Goal: Entertainment & Leisure: Consume media (video, audio)

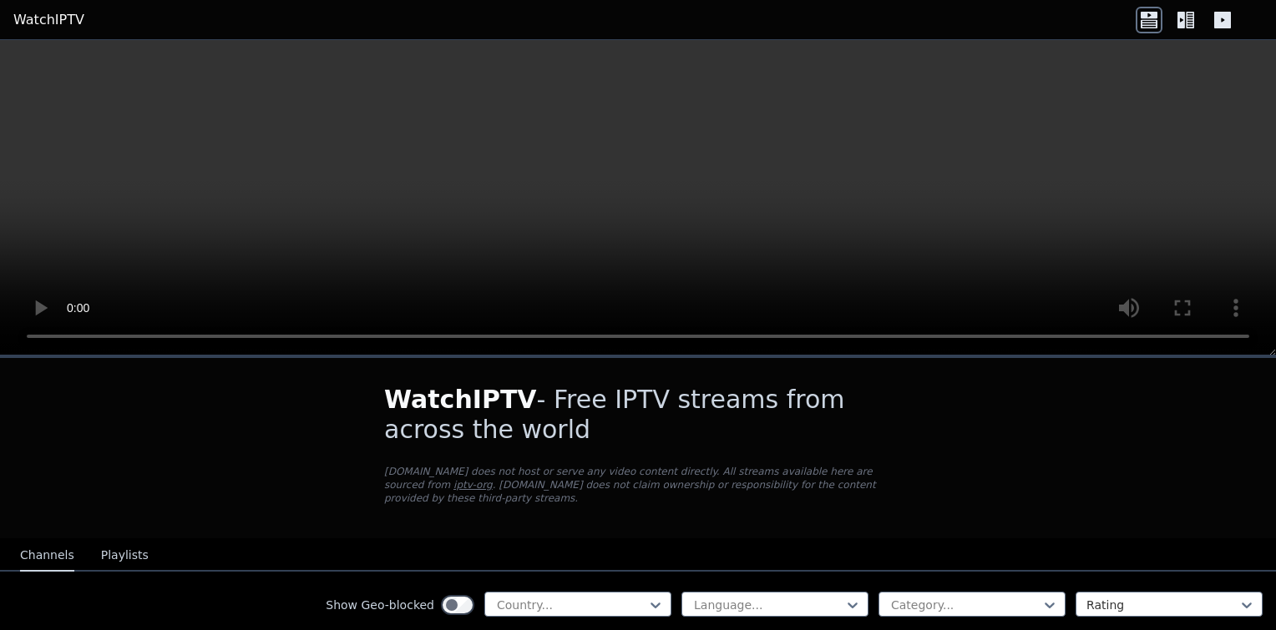
click at [554, 513] on div "WatchIPTV - Free IPTV streams from across the world WatchIPTV.xyz does not host…" at bounding box center [637, 448] width 561 height 180
click at [503, 597] on div at bounding box center [571, 605] width 152 height 17
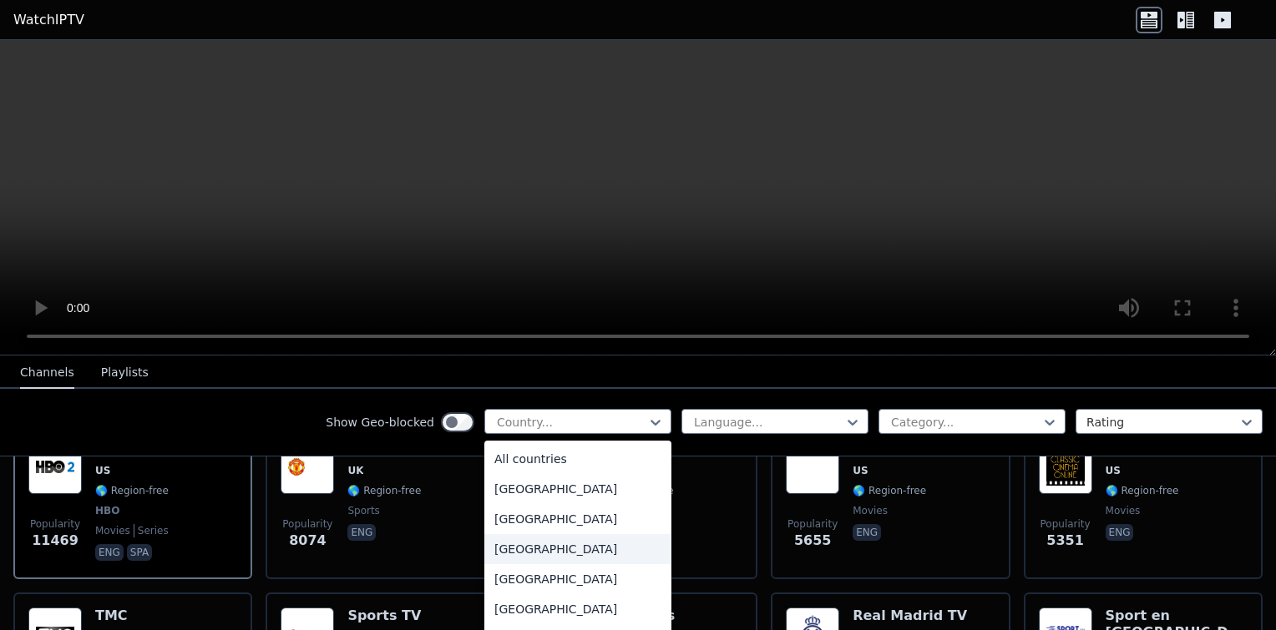
scroll to position [250, 0]
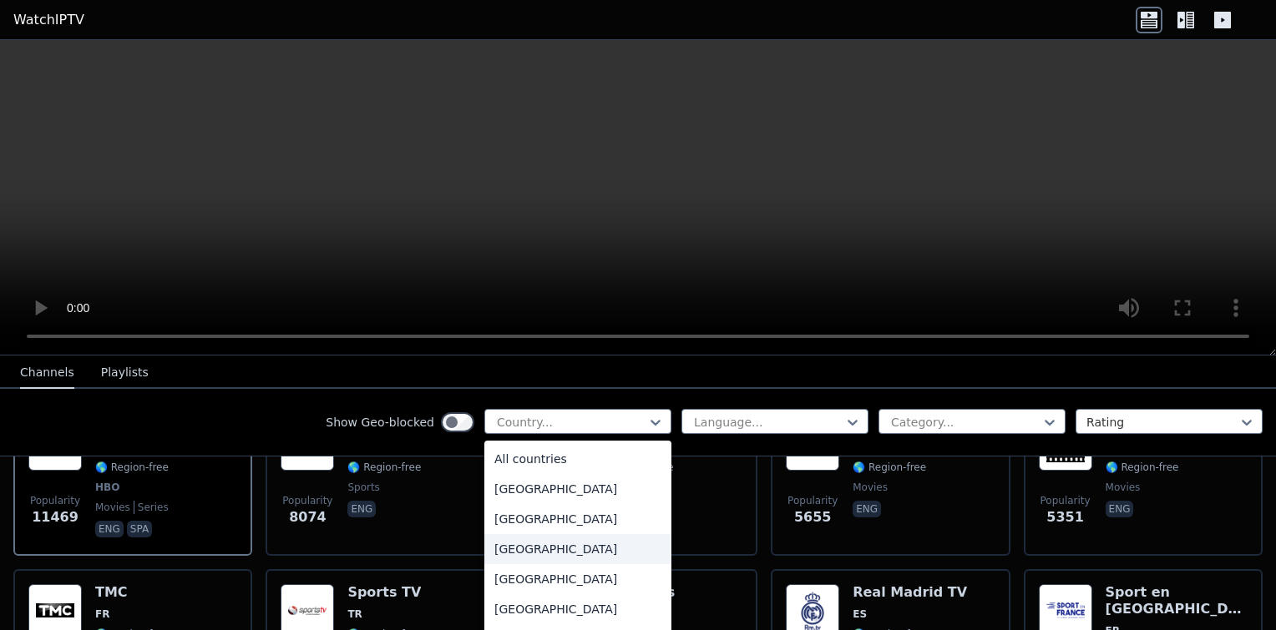
click at [533, 554] on div "[GEOGRAPHIC_DATA]" at bounding box center [577, 549] width 187 height 30
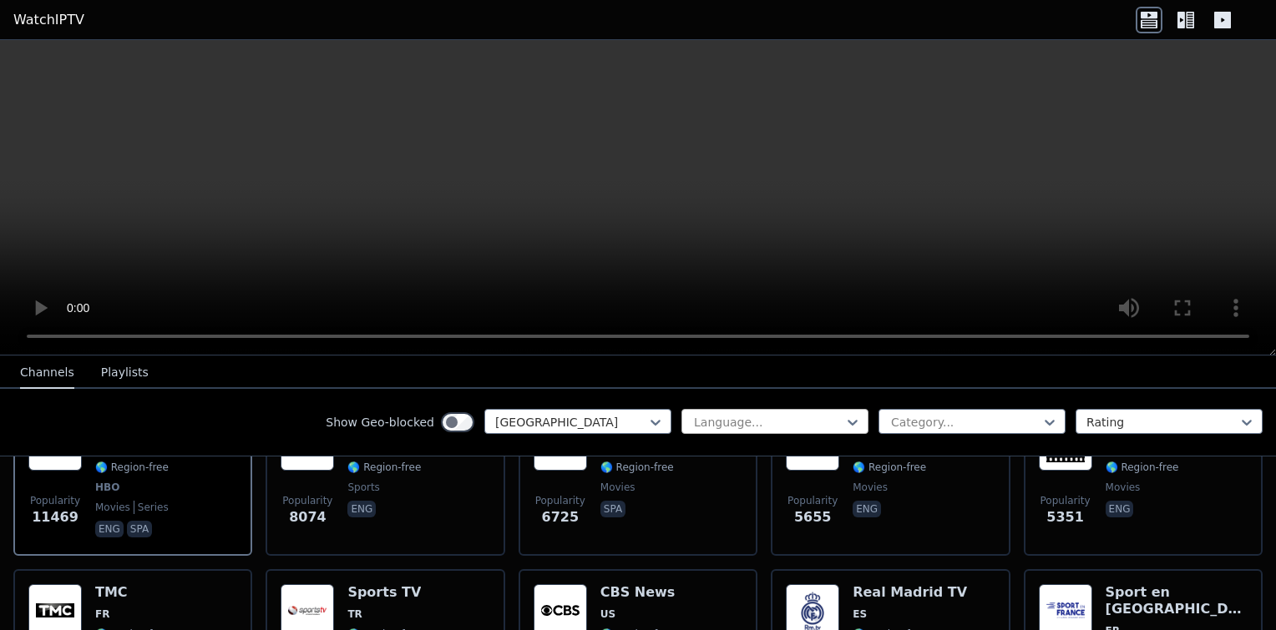
click at [714, 422] on div at bounding box center [768, 422] width 152 height 17
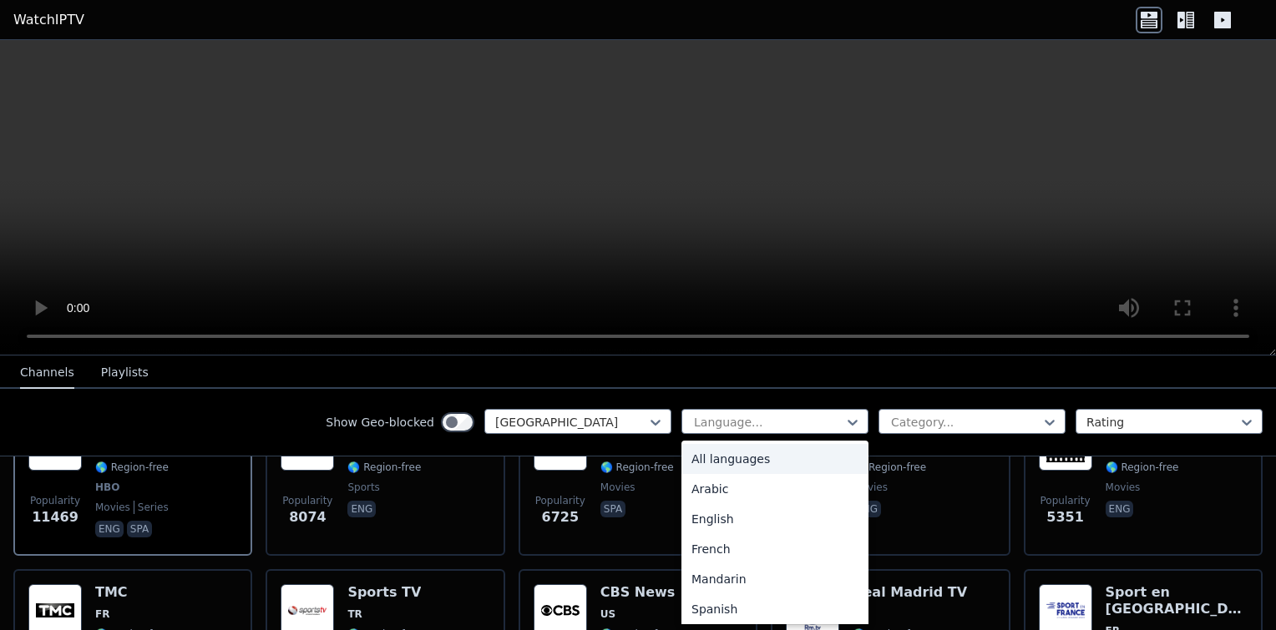
scroll to position [227, 0]
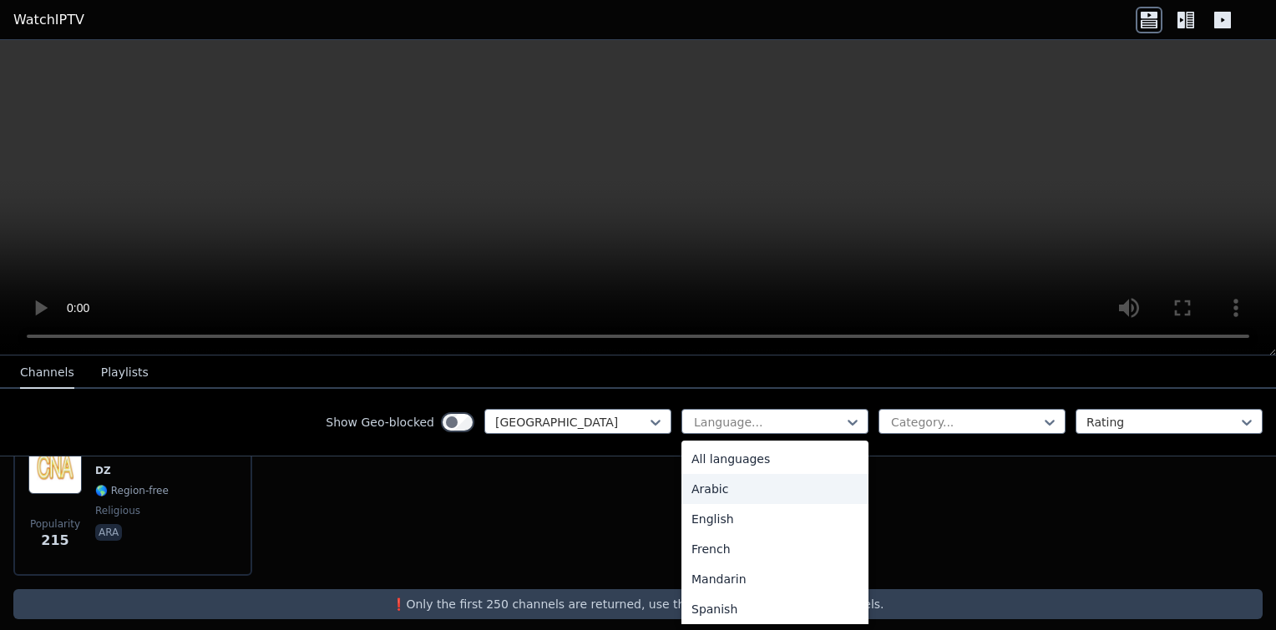
click at [702, 502] on div "Arabic" at bounding box center [774, 489] width 187 height 30
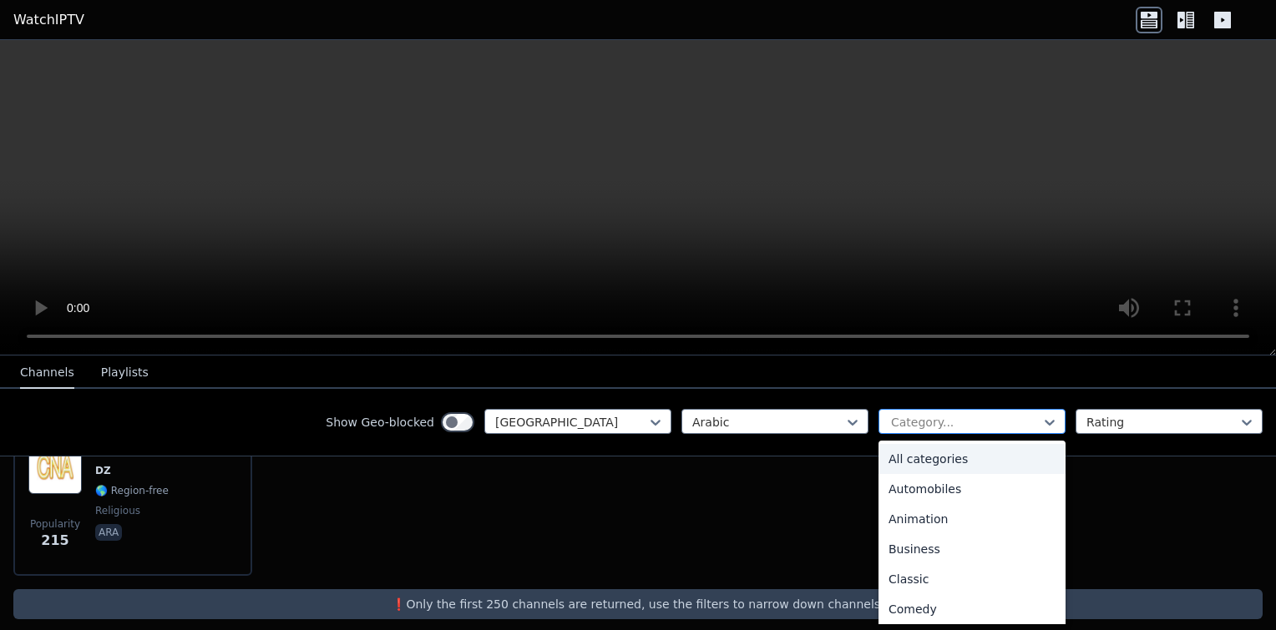
click at [889, 426] on div at bounding box center [965, 422] width 152 height 17
click at [885, 498] on div "Automobiles" at bounding box center [971, 489] width 187 height 30
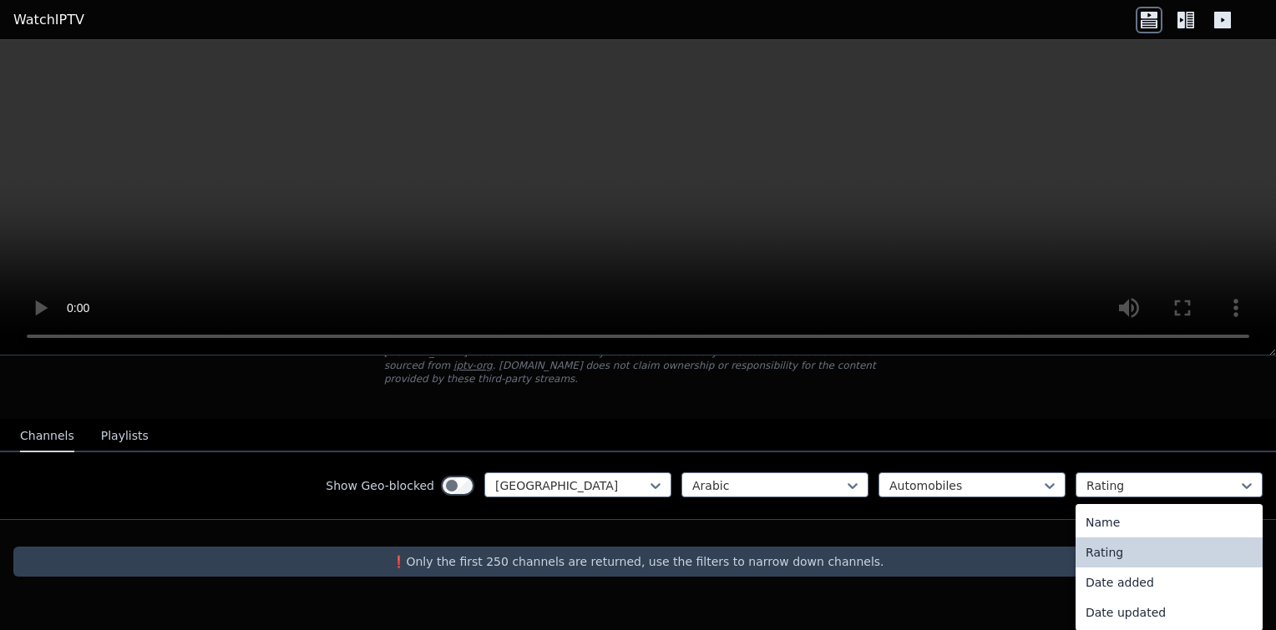
scroll to position [105, 0]
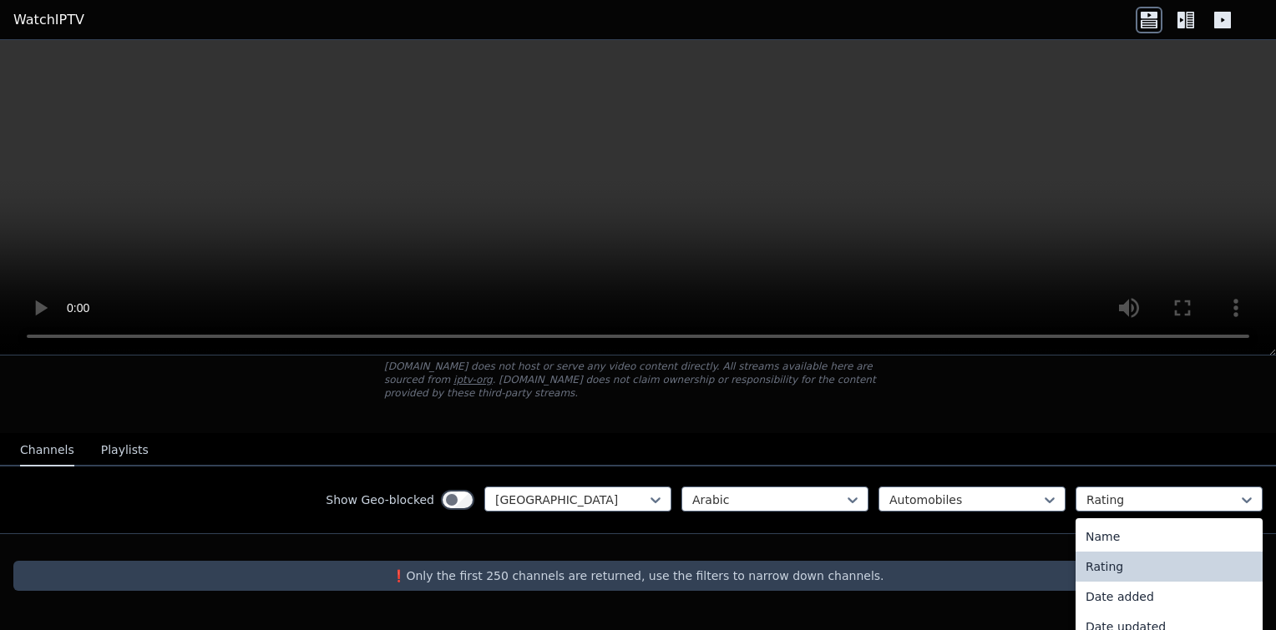
click at [1094, 433] on div "Channels Playlists Show Geo-blocked Algeria Arabic Automobiles 4 results availa…" at bounding box center [638, 483] width 1276 height 101
drag, startPoint x: 1107, startPoint y: 533, endPoint x: 1106, endPoint y: 544, distance: 11.7
click at [1107, 541] on div "Name Rating Date added Date updated" at bounding box center [1168, 581] width 187 height 127
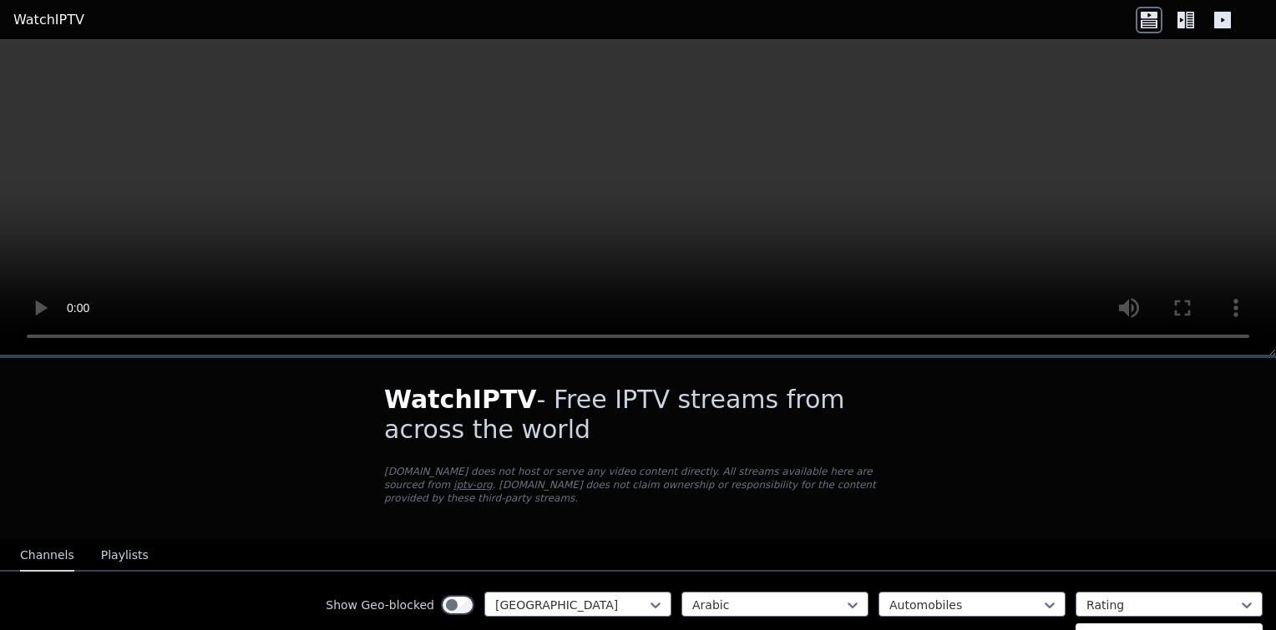
scroll to position [0, 0]
drag, startPoint x: 328, startPoint y: 538, endPoint x: 314, endPoint y: 541, distance: 14.6
drag, startPoint x: 242, startPoint y: 352, endPoint x: 124, endPoint y: 92, distance: 286.2
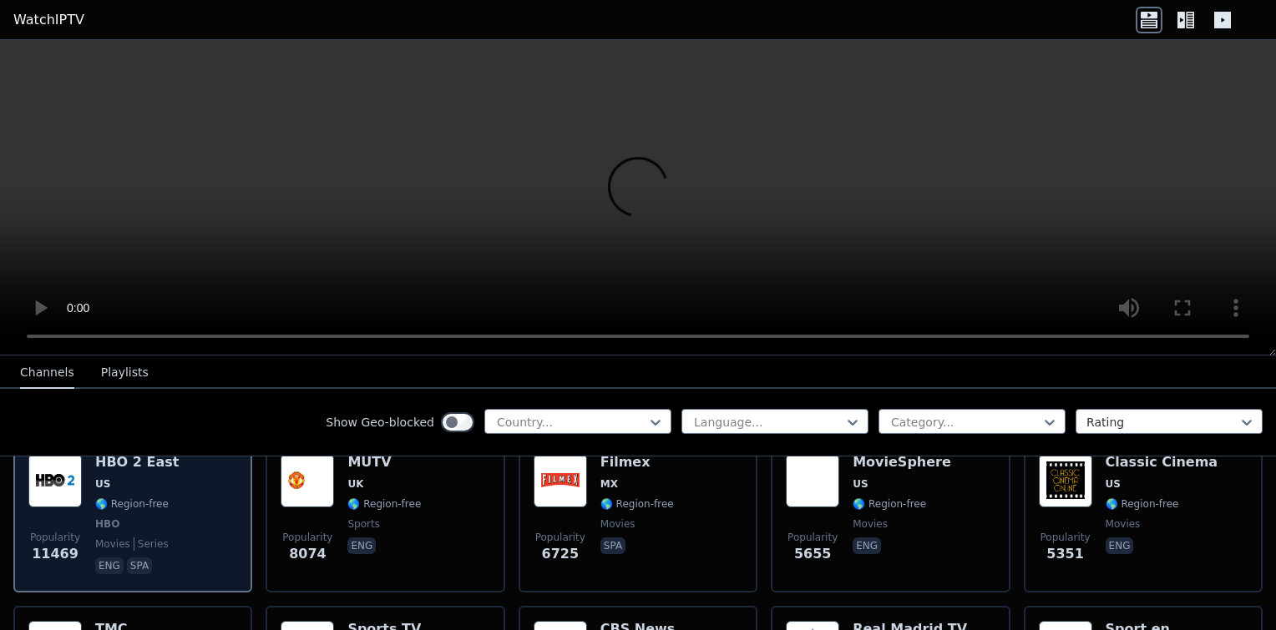
scroll to position [160, 0]
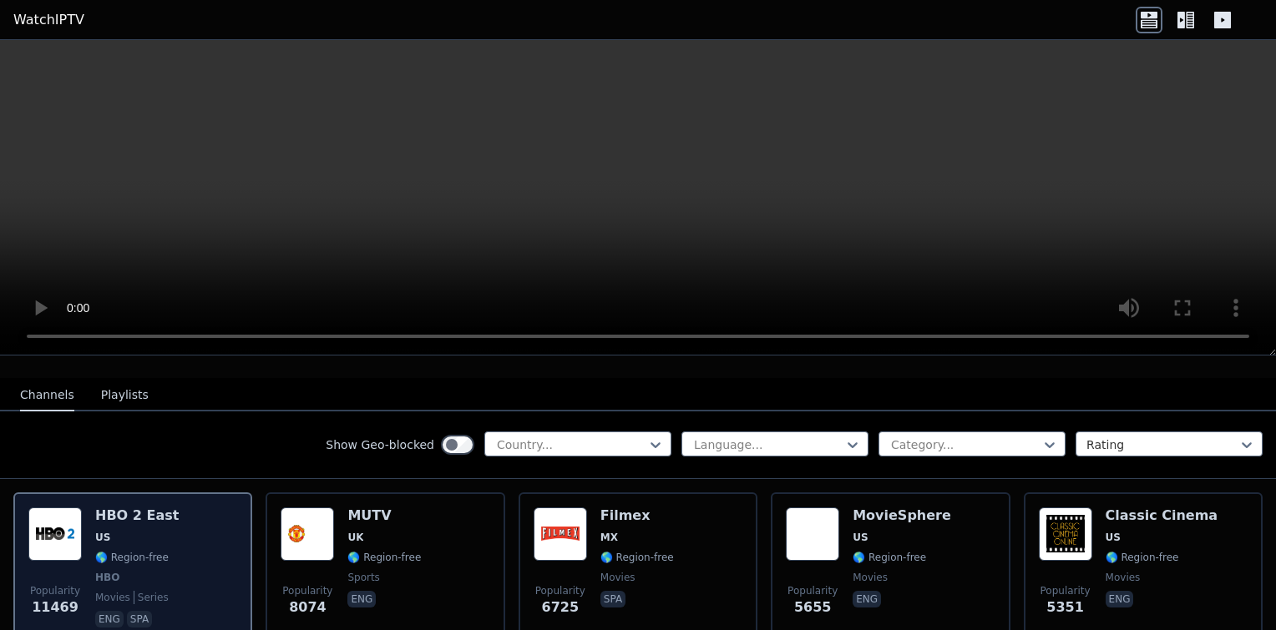
click at [84, 523] on div "Popularity 11469 HBO 2 East US 🌎 Region-free HBO movies series eng spa" at bounding box center [132, 570] width 209 height 124
click at [103, 508] on h6 "HBO 2 East" at bounding box center [136, 516] width 83 height 17
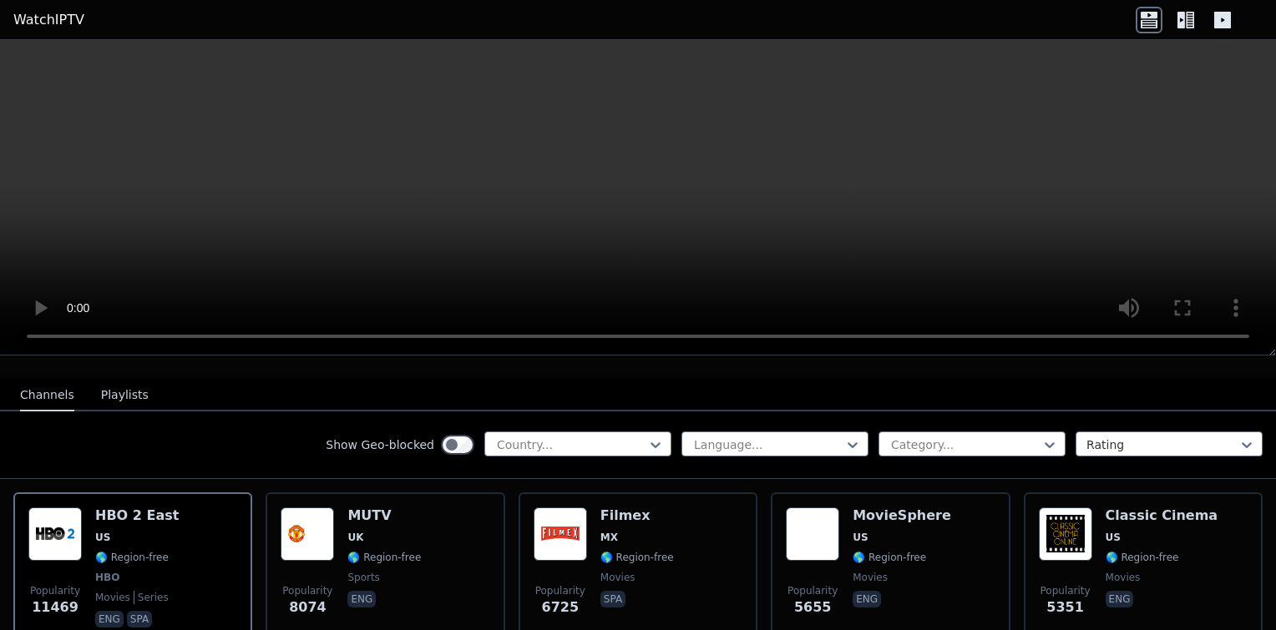
click at [0, 536] on html "WatchIPTV WatchIPTV - Free IPTV streams from across the world WatchIPTV.xyz doe…" at bounding box center [638, 315] width 1276 height 630
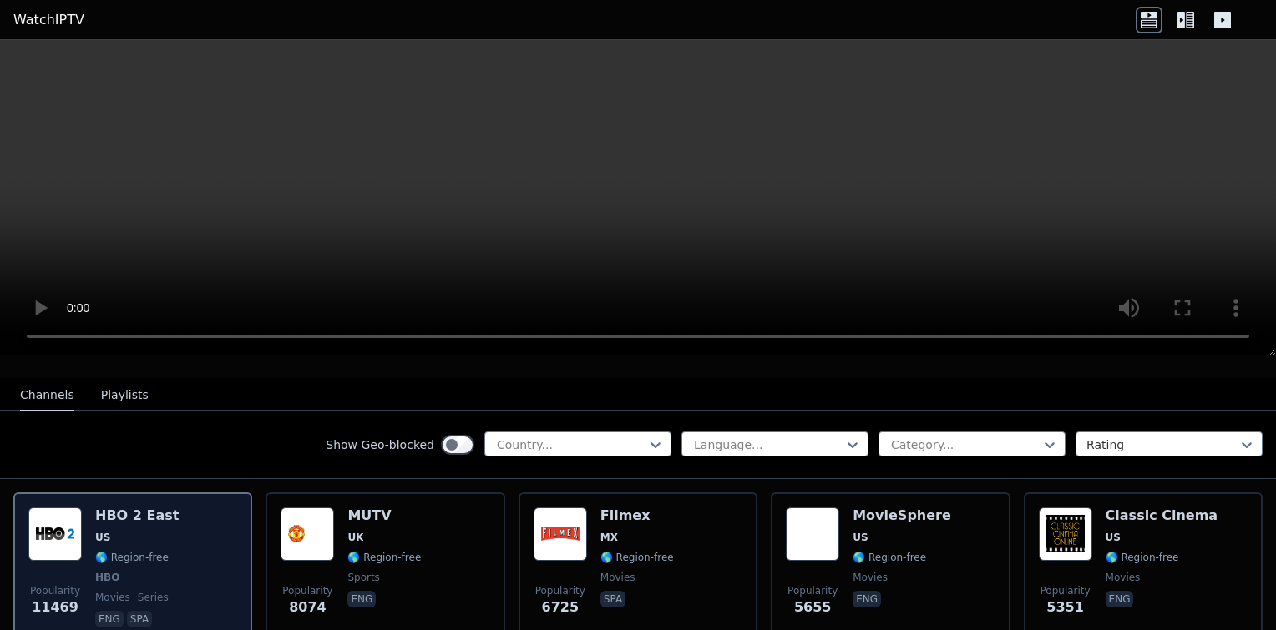
click at [48, 536] on img at bounding box center [54, 534] width 53 height 53
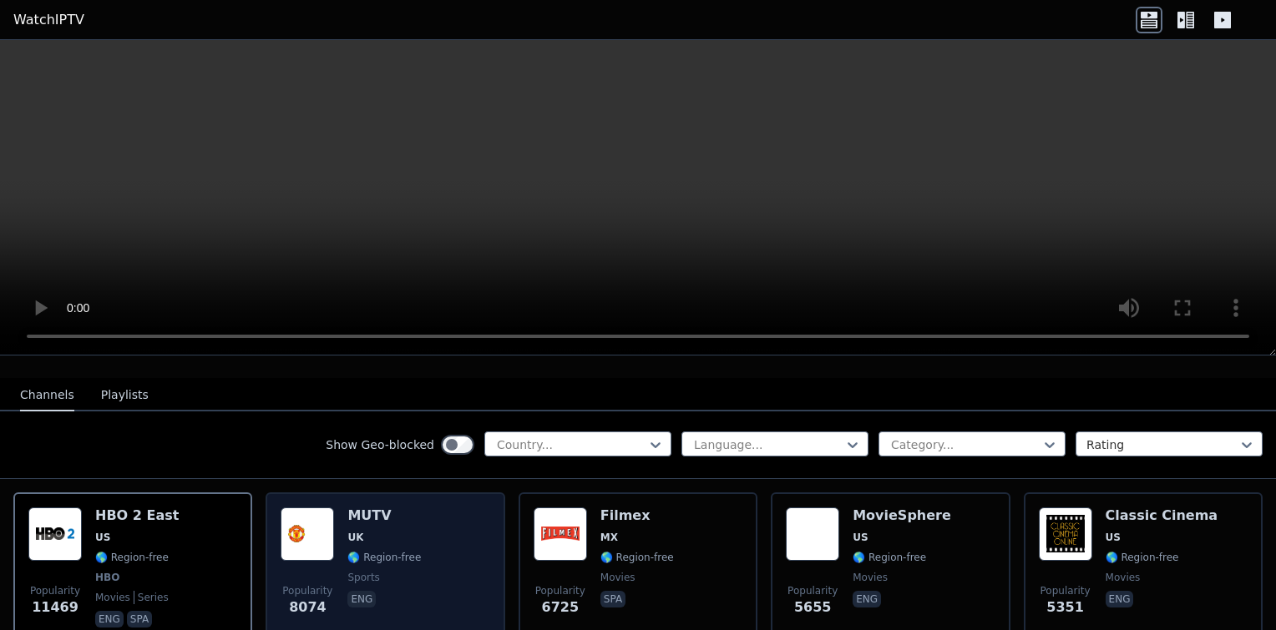
click at [323, 493] on div "Popularity 8074 MUTV UK 🌎 Region-free sports eng" at bounding box center [384, 570] width 239 height 154
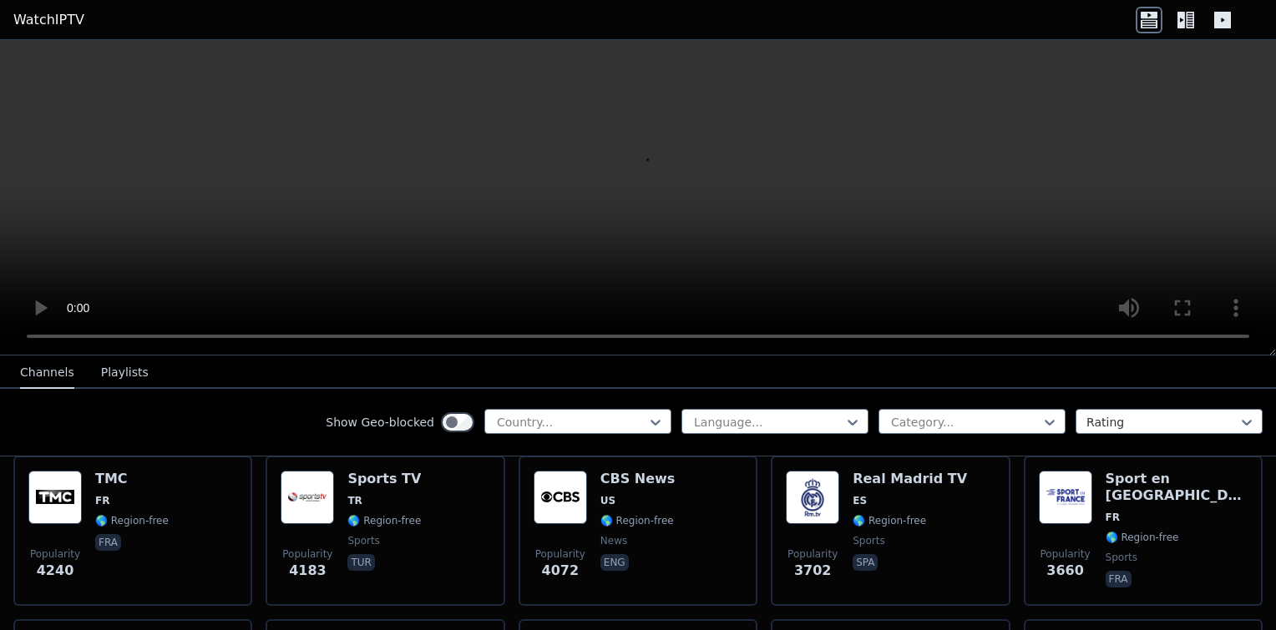
scroll to position [0, 0]
